Goal: Task Accomplishment & Management: Manage account settings

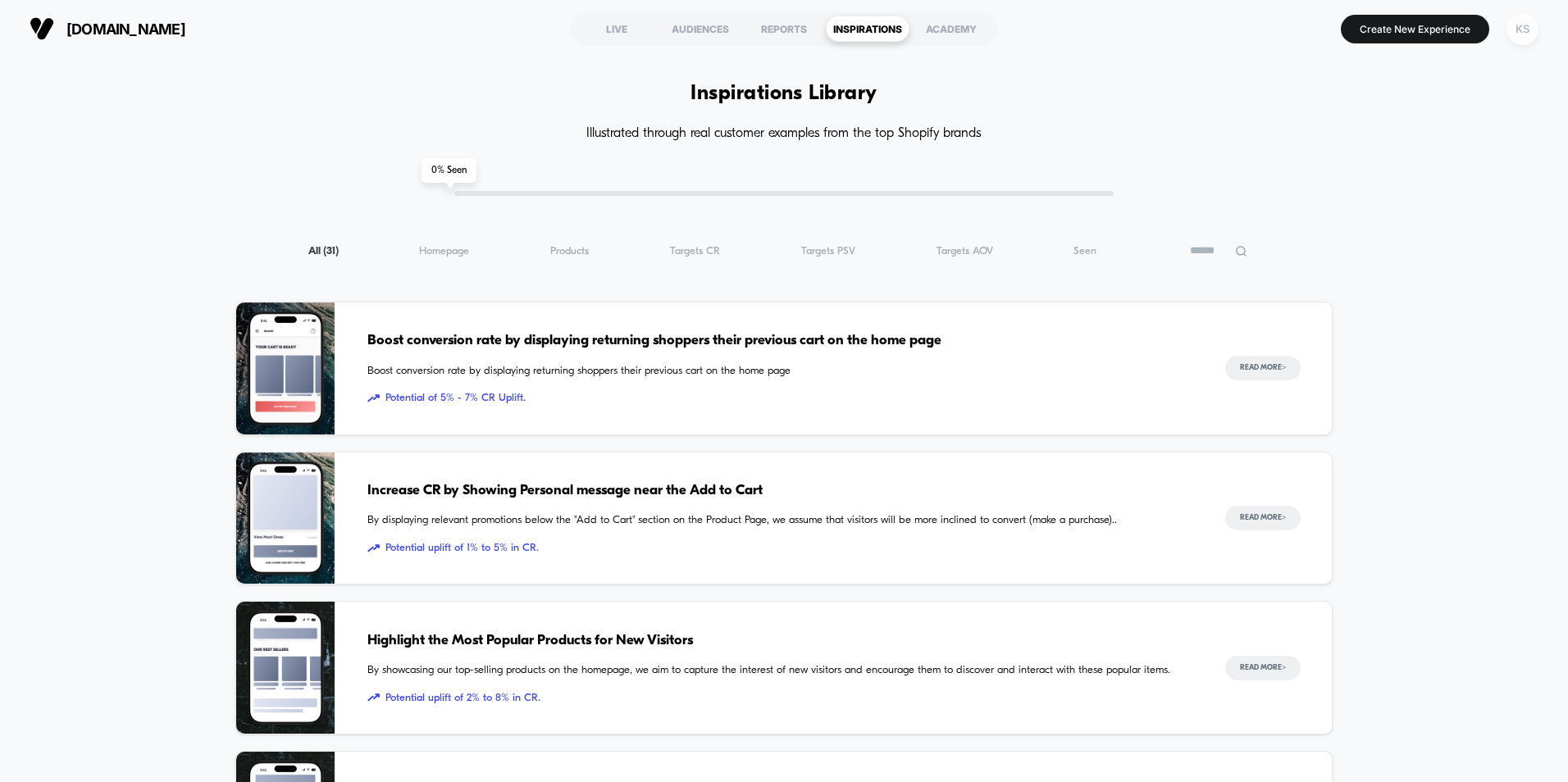
click at [1534, 28] on div "KS" at bounding box center [1523, 29] width 32 height 32
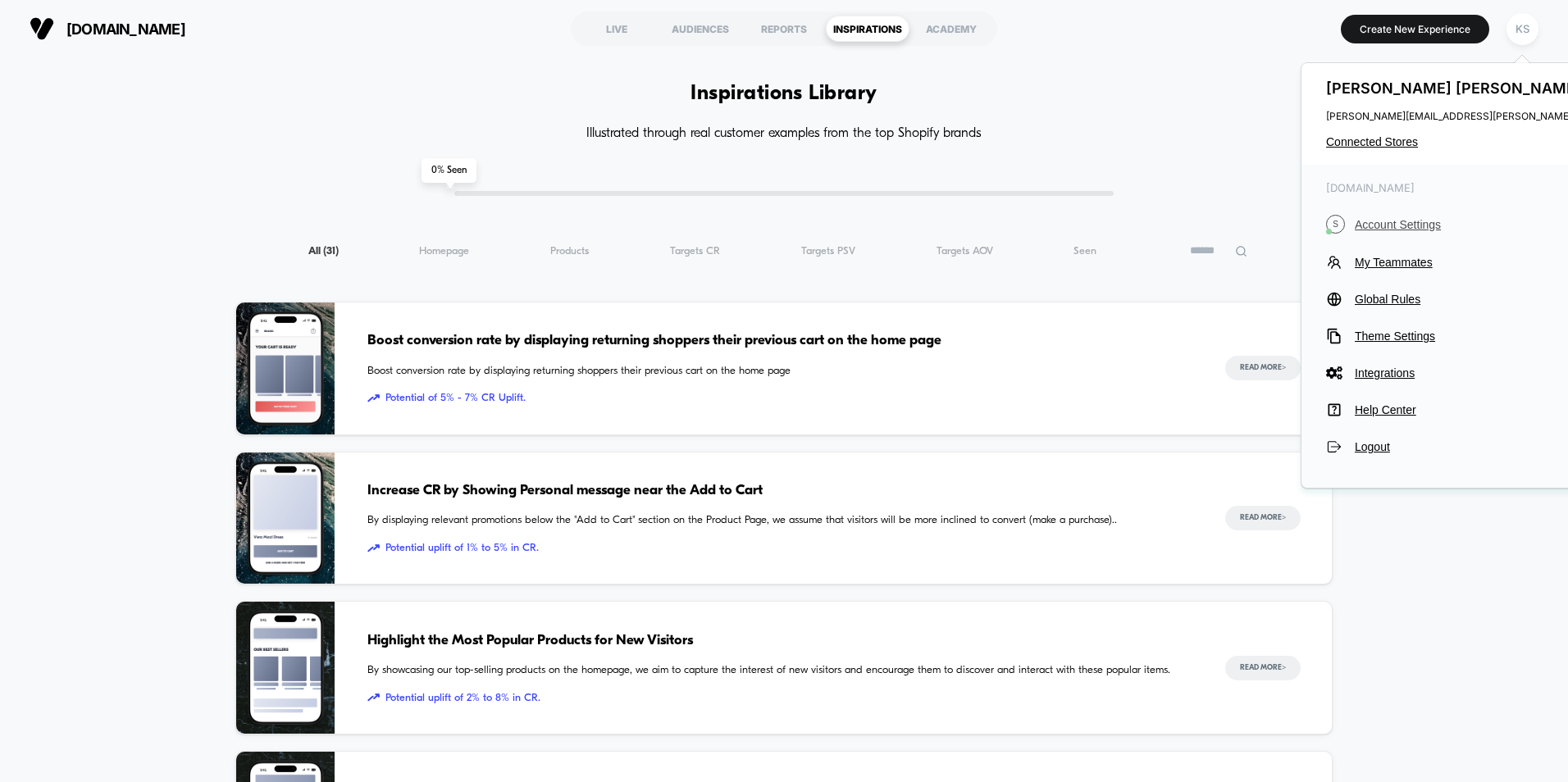
click at [1401, 222] on span "Account Settings" at bounding box center [1503, 225] width 297 height 13
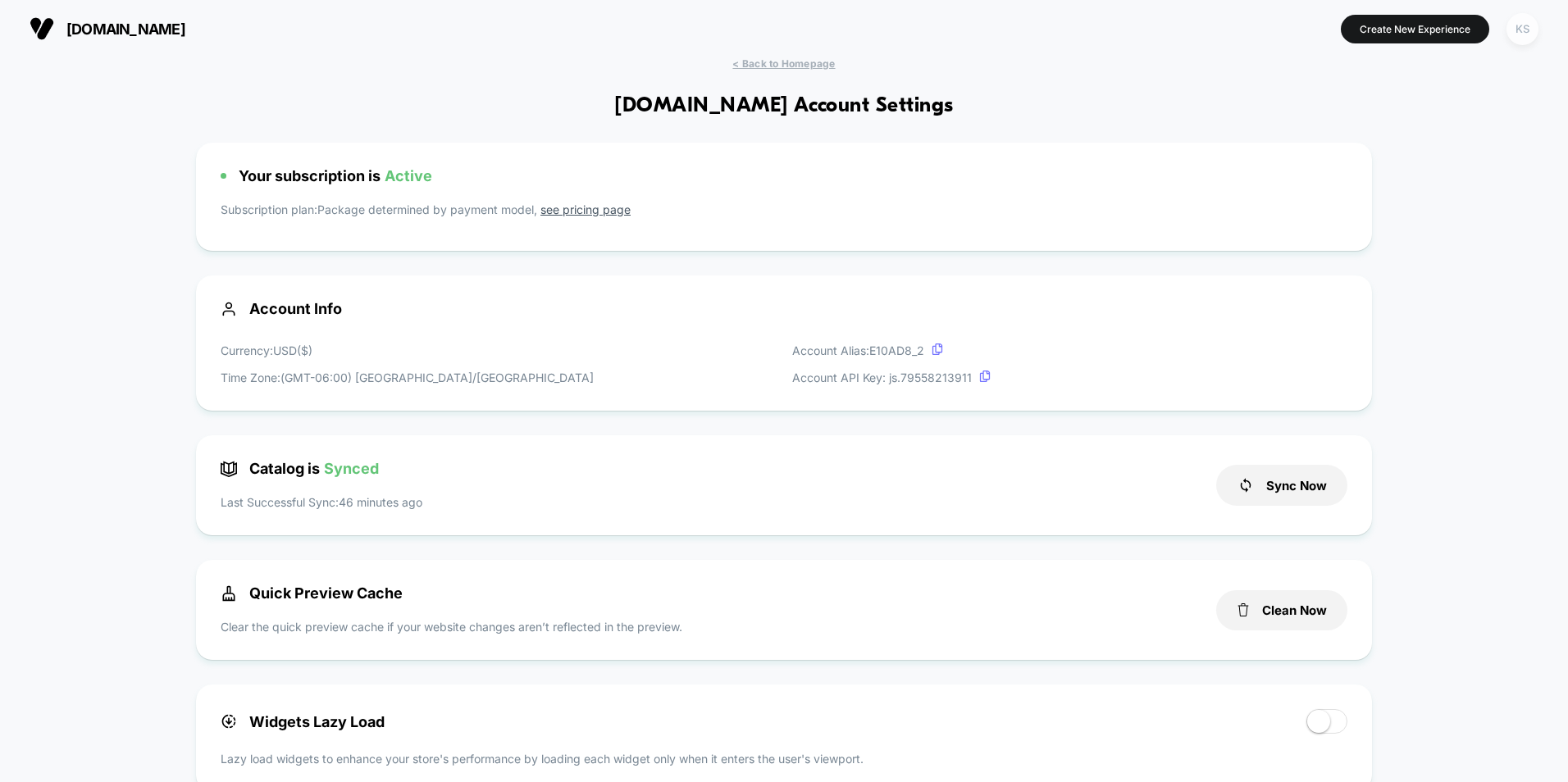
click at [1523, 31] on div "KS" at bounding box center [1523, 29] width 32 height 32
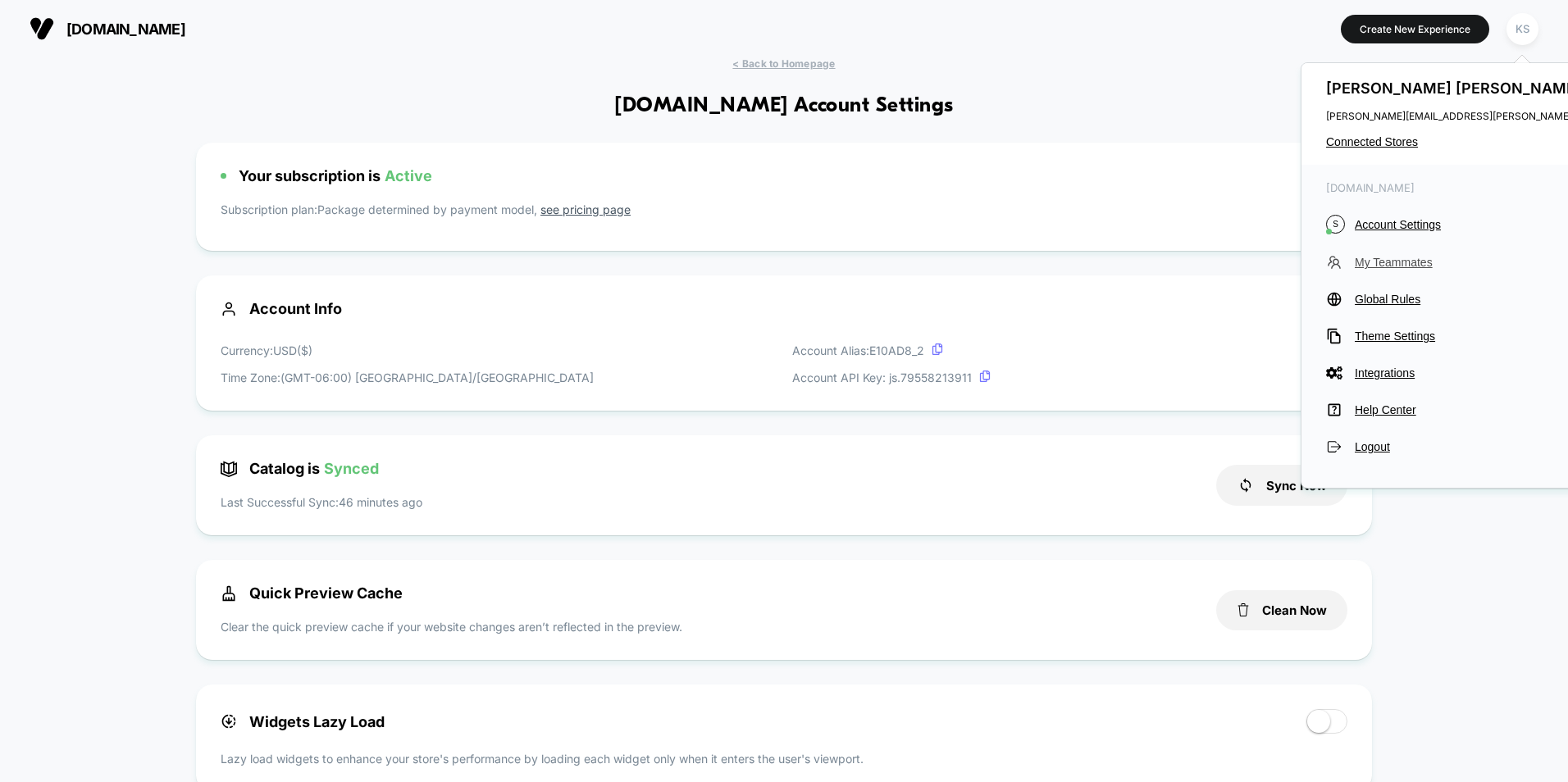
click at [1417, 264] on span "My Teammates" at bounding box center [1503, 263] width 297 height 13
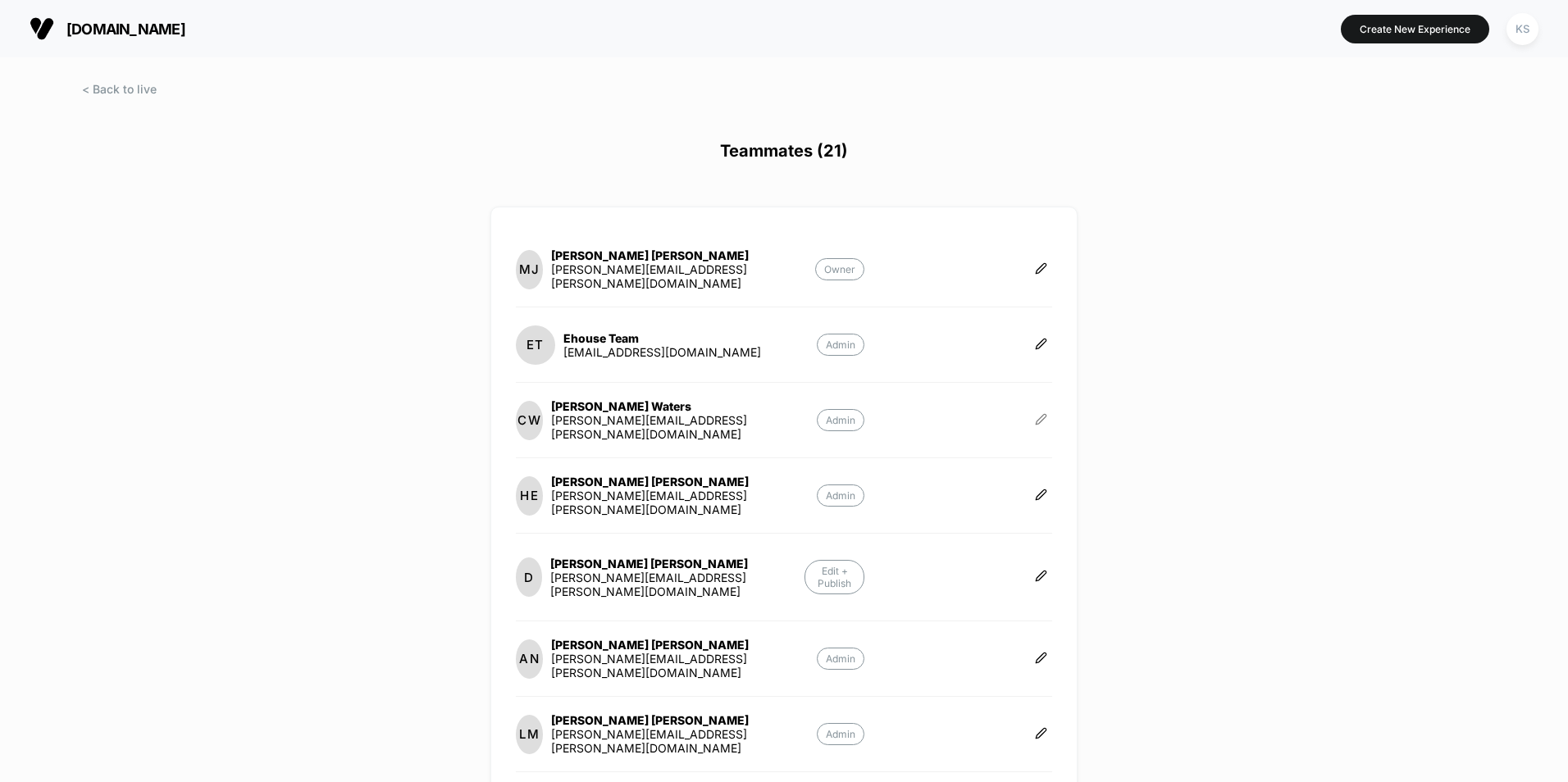
click at [1035, 422] on icon at bounding box center [1041, 419] width 13 height 13
click at [1105, 401] on button "Edit Role" at bounding box center [1115, 401] width 105 height 38
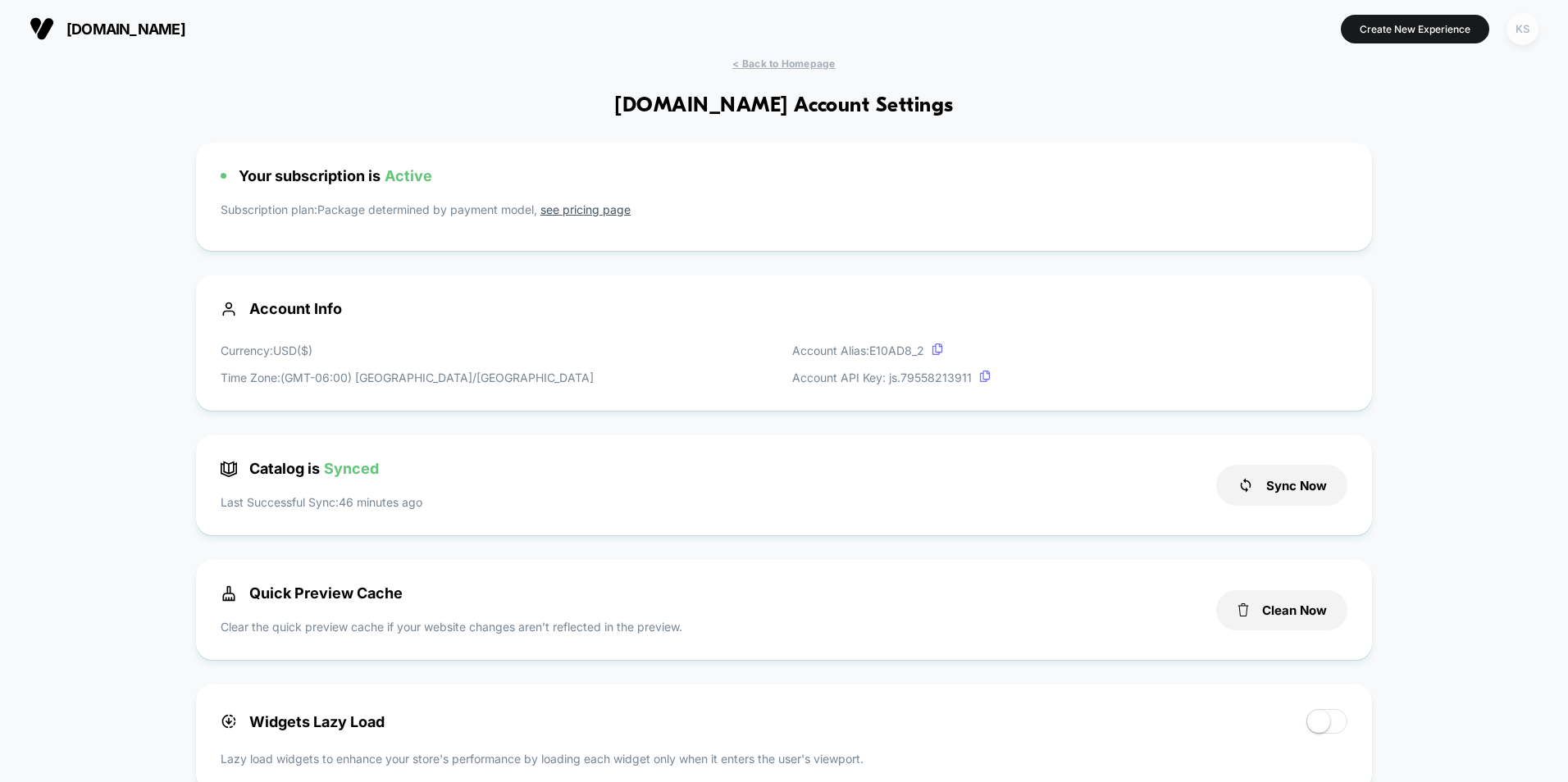
click at [1515, 27] on div "KS" at bounding box center [1523, 29] width 32 height 32
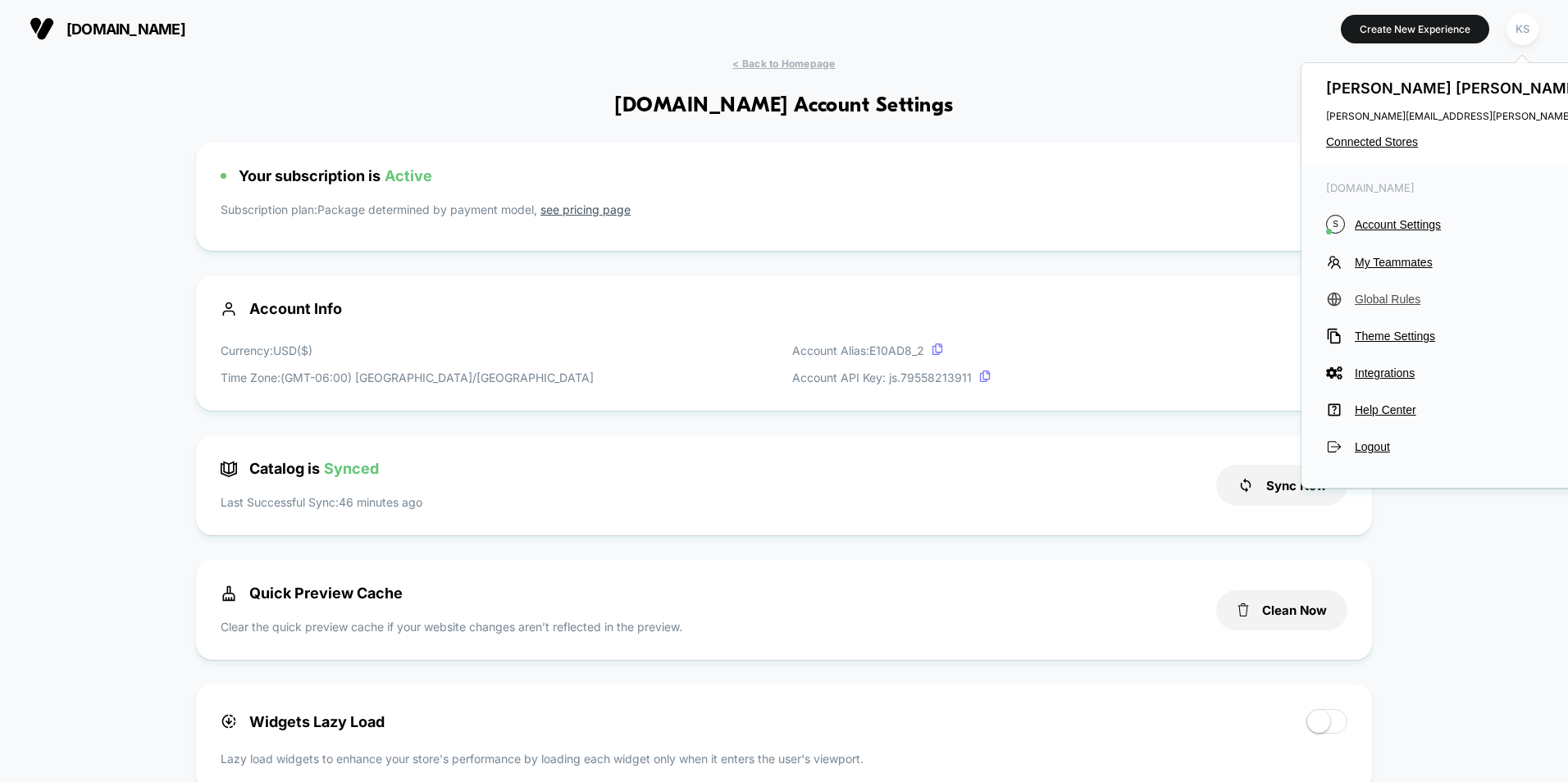
click at [1393, 299] on span "Global Rules" at bounding box center [1503, 299] width 297 height 13
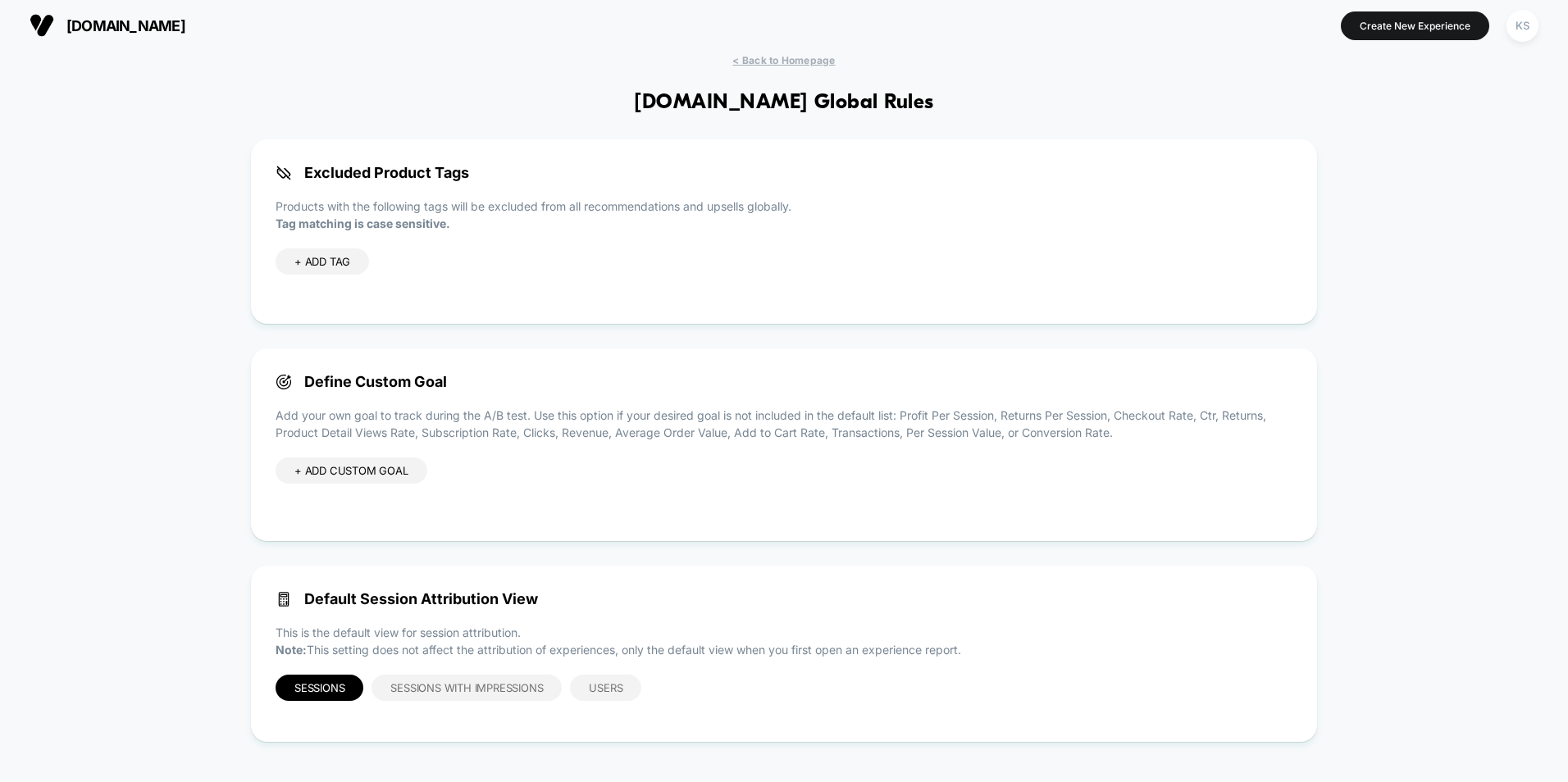
scroll to position [4, 0]
click at [1531, 27] on div "KS" at bounding box center [1523, 25] width 32 height 32
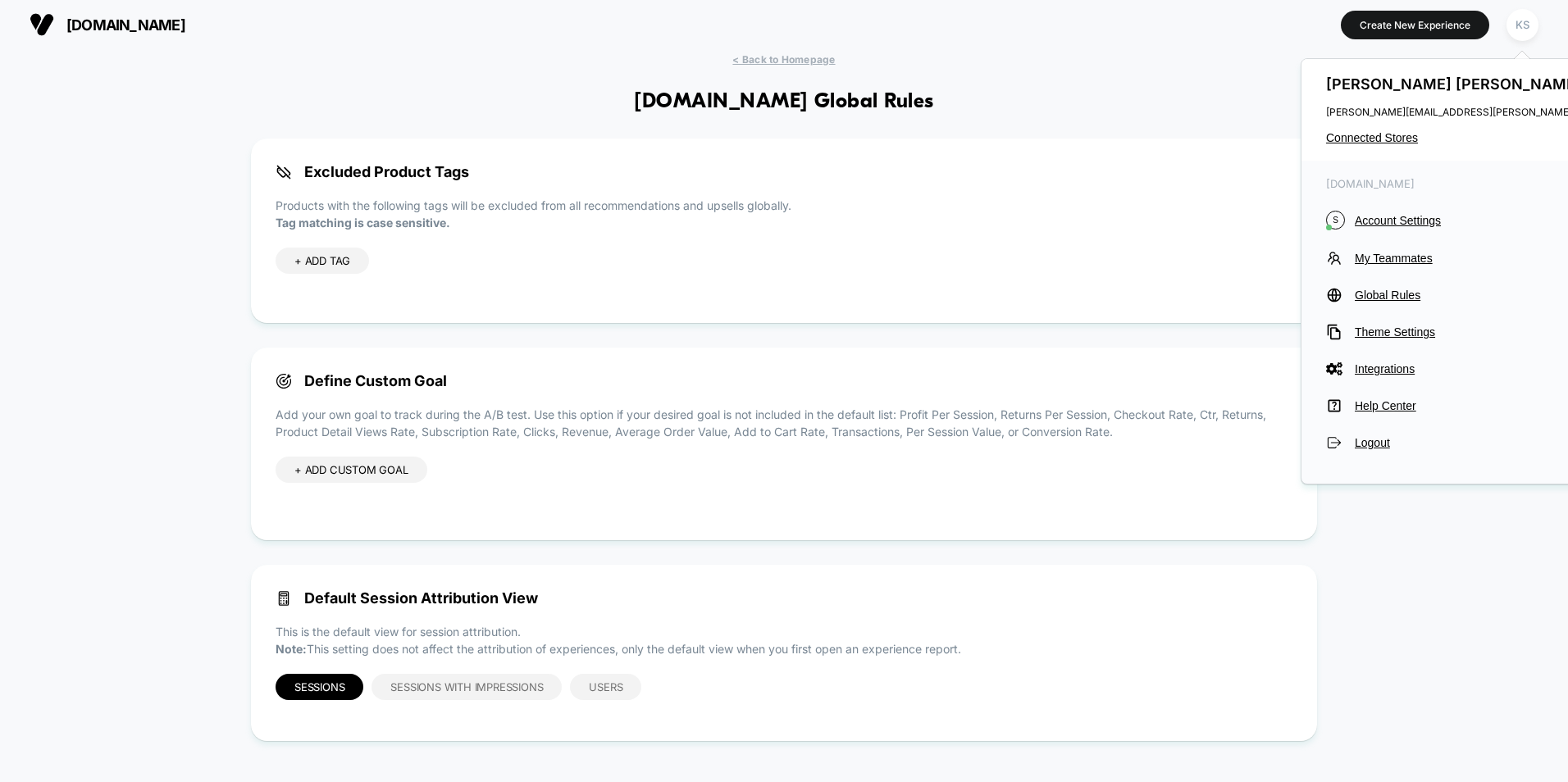
click at [133, 157] on div "< Back to Homepage [DOMAIN_NAME] Global Rules Excluded Product Tags Products wi…" at bounding box center [784, 410] width 1568 height 713
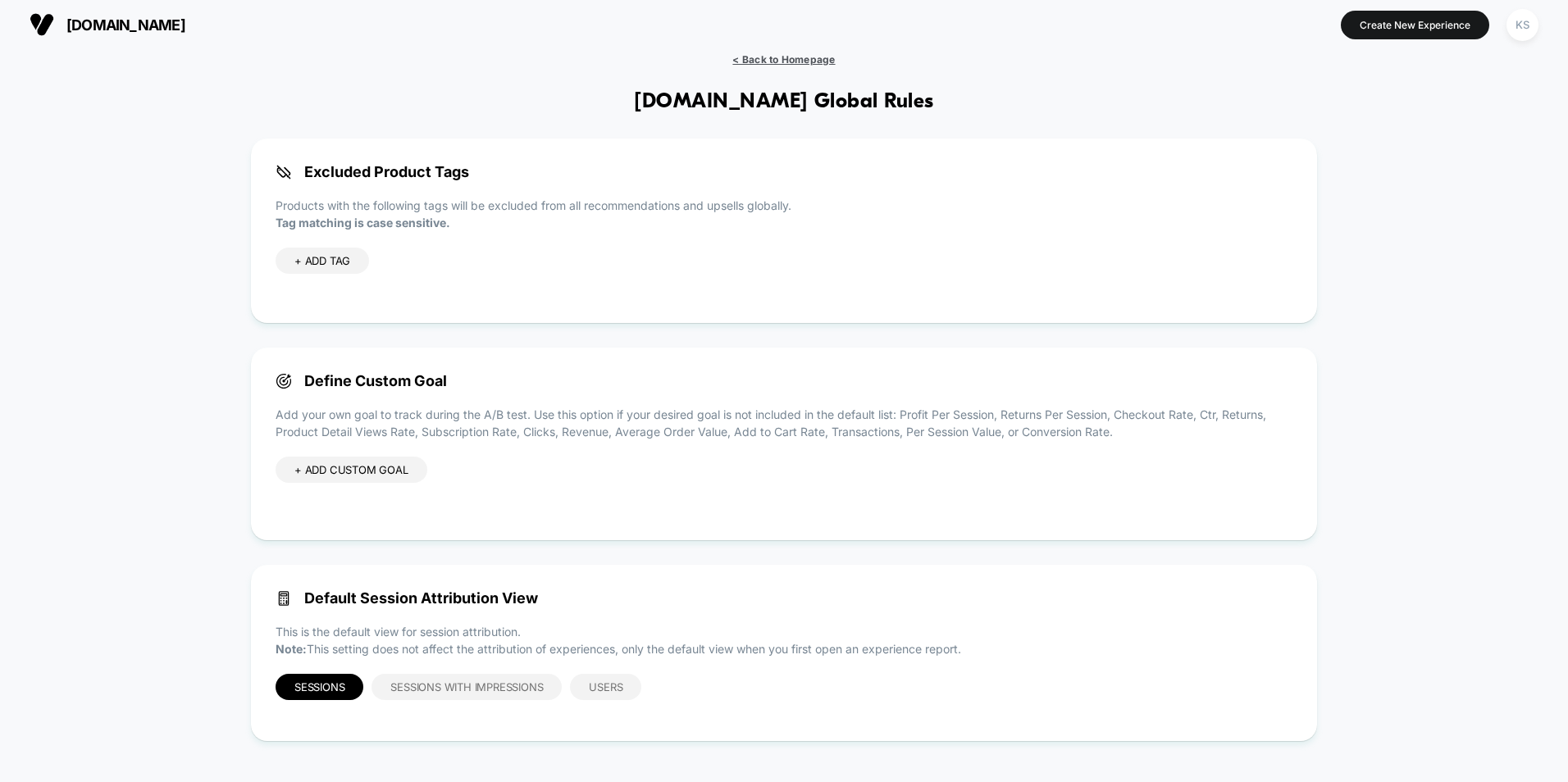
click at [768, 60] on span "< Back to Homepage" at bounding box center [783, 59] width 103 height 13
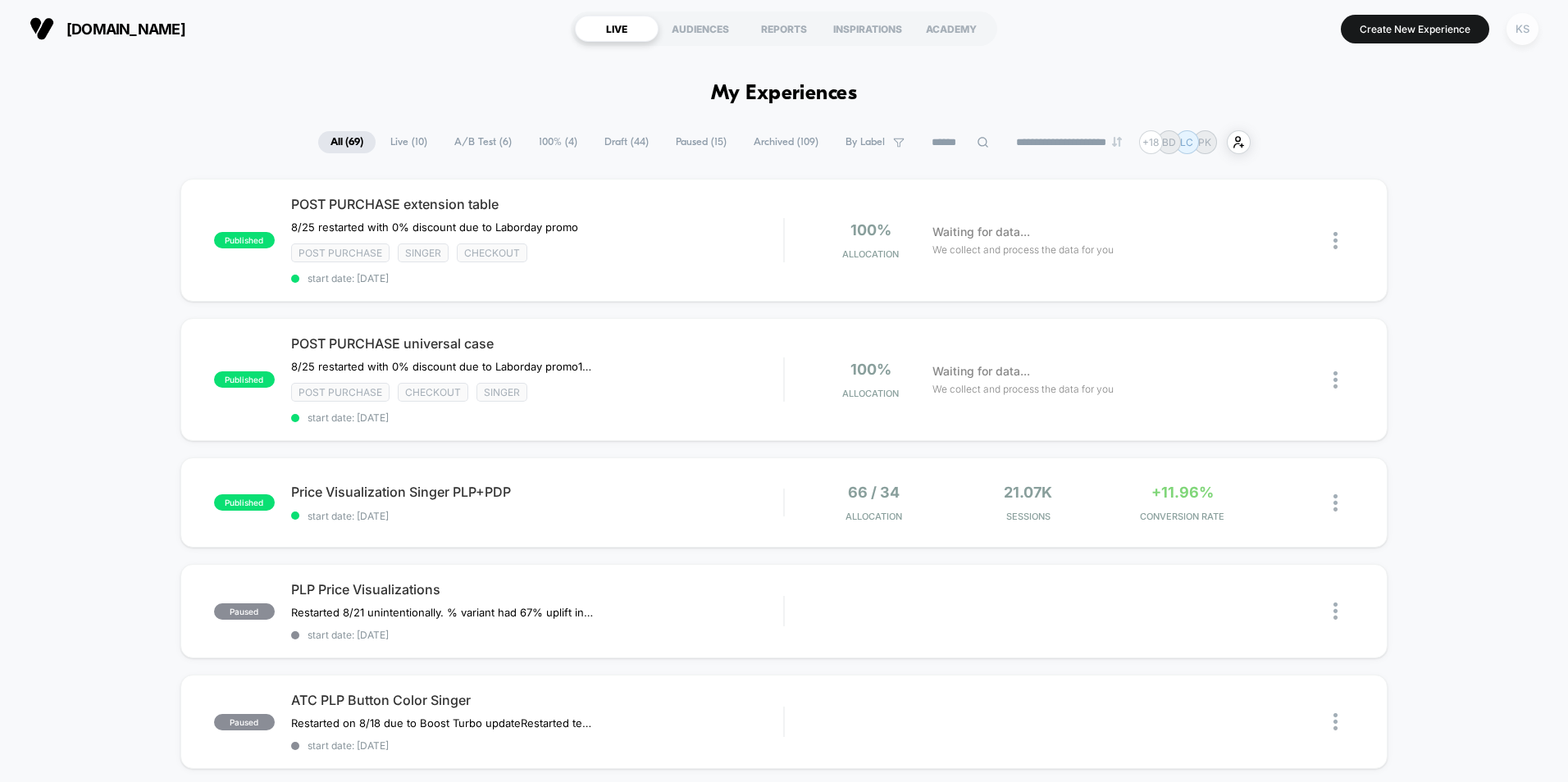
click at [1531, 33] on div "KS" at bounding box center [1523, 29] width 32 height 32
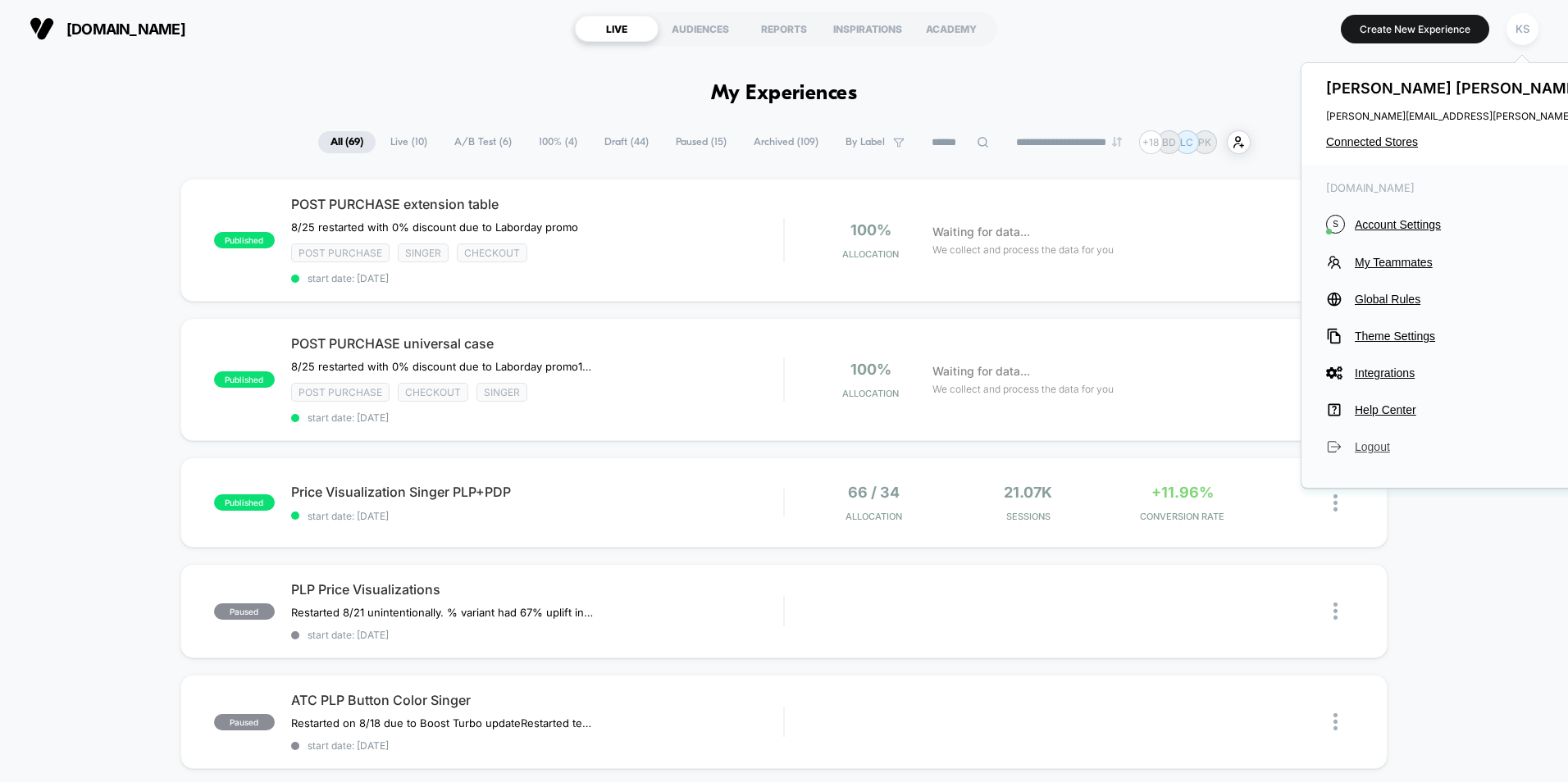
click at [1378, 452] on span "Logout" at bounding box center [1503, 447] width 297 height 13
